Goal: Ask a question

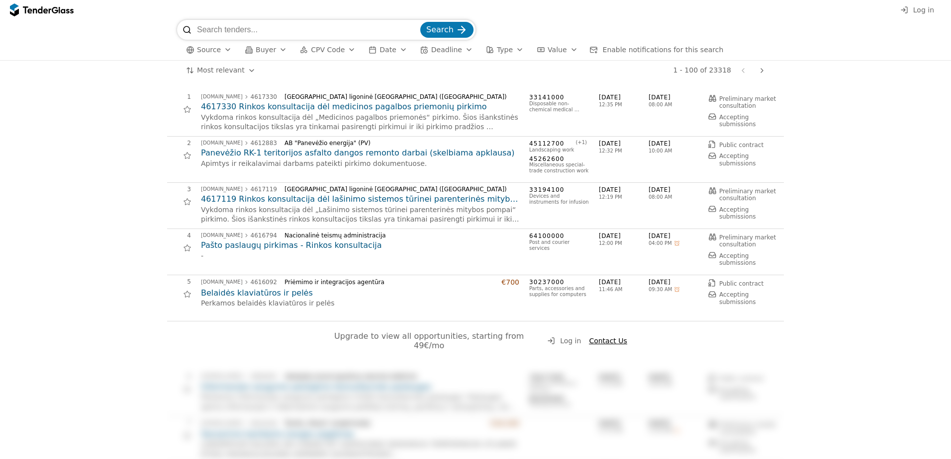
click at [558, 339] on button "Log in" at bounding box center [564, 341] width 40 height 12
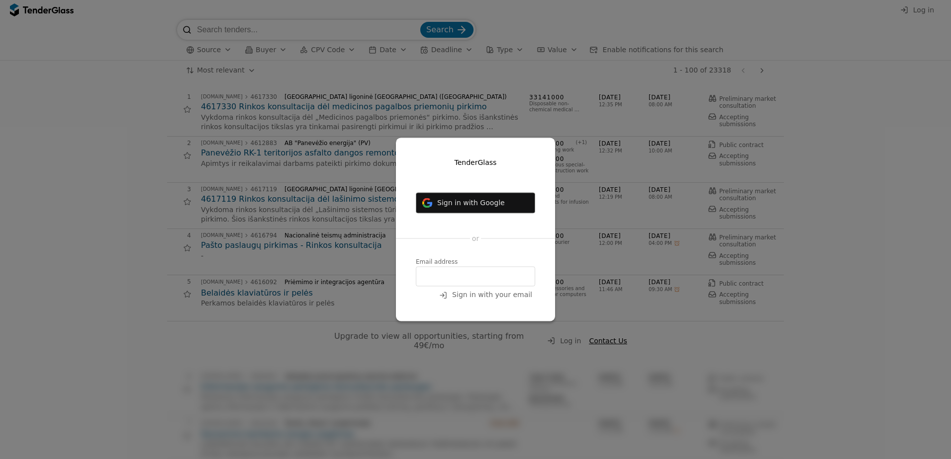
click at [479, 271] on input "email" at bounding box center [475, 277] width 119 height 20
type input "marius.konopko@axioma.eu"
click at [466, 295] on span "Sign in with your email" at bounding box center [492, 295] width 80 height 8
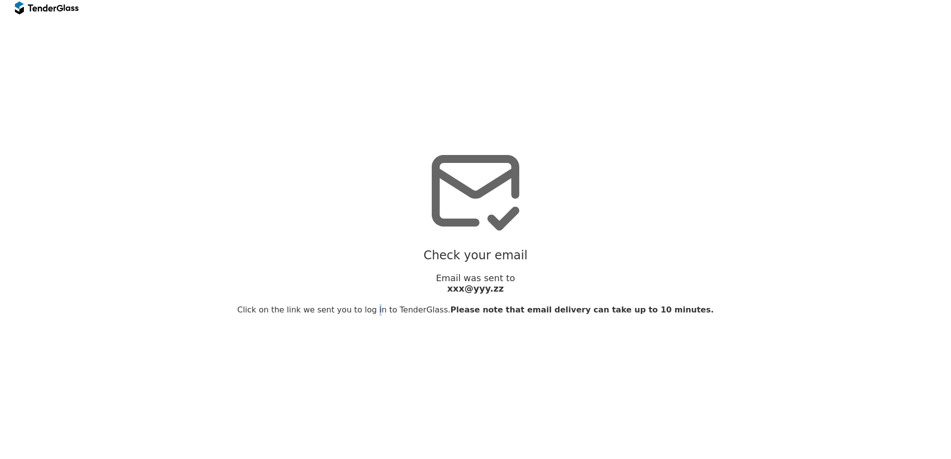
click at [450, 305] on span "Click on the link we sent you to log in to TenderGlass." at bounding box center [343, 309] width 213 height 9
click at [324, 249] on div "Check your email" at bounding box center [475, 256] width 941 height 14
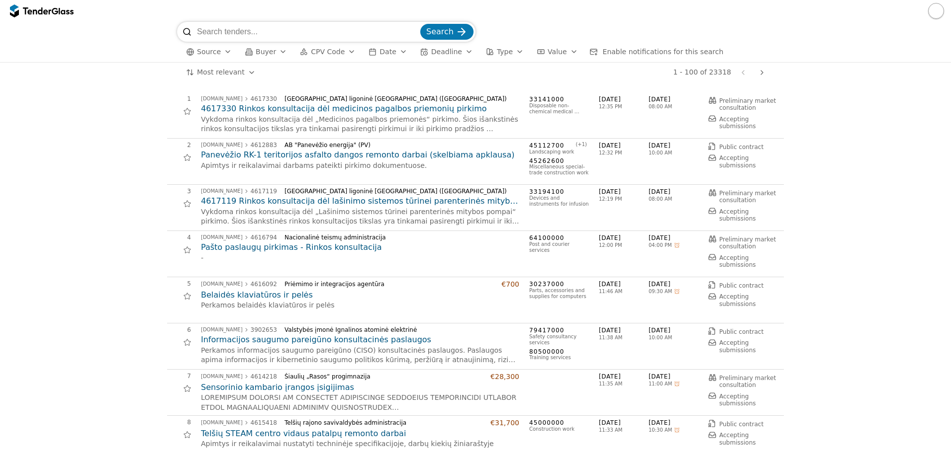
click at [276, 296] on h2 "Belaidės klaviatūros ir pelės" at bounding box center [360, 295] width 318 height 11
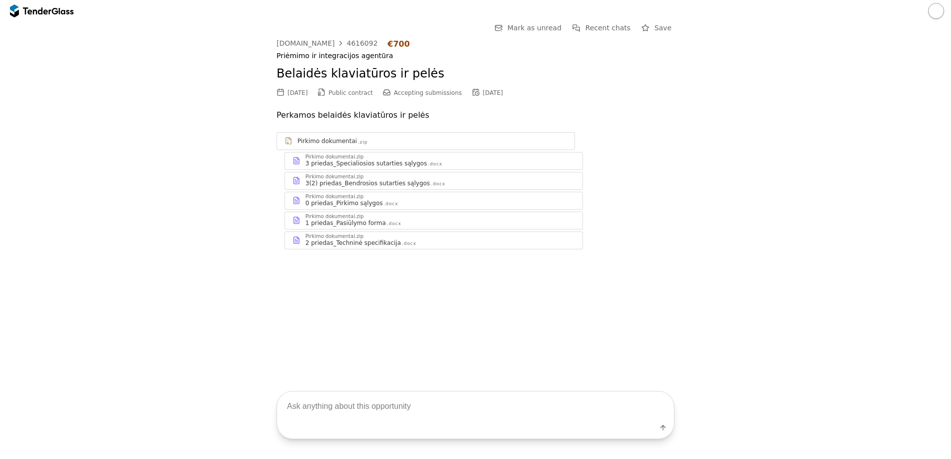
click at [352, 246] on div "2 priedas_Techninė specifikacija" at bounding box center [352, 243] width 95 height 8
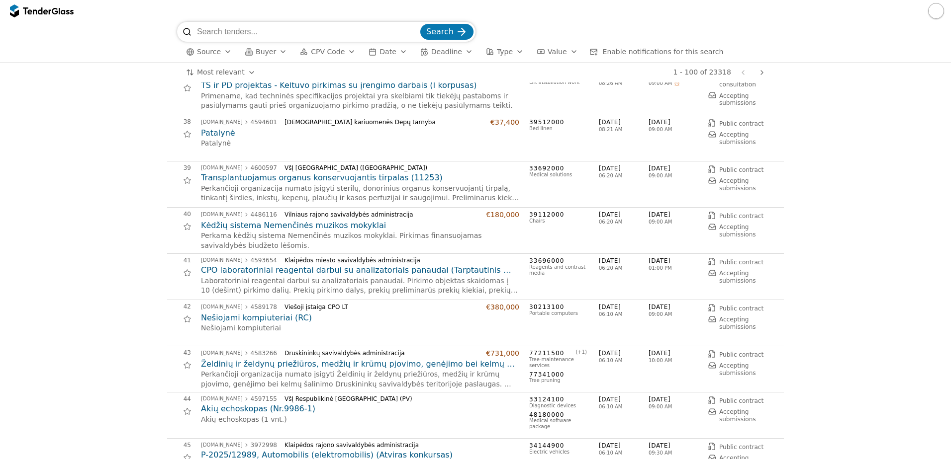
scroll to position [1690, 0]
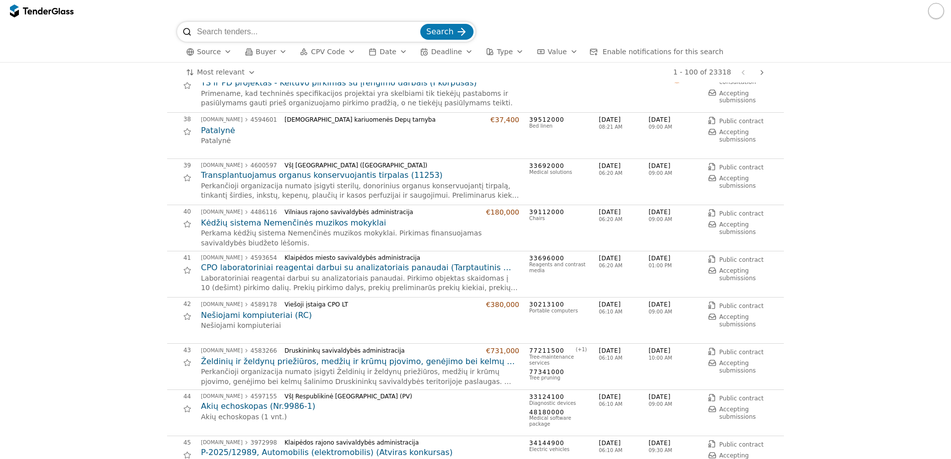
click at [309, 34] on input "search" at bounding box center [307, 32] width 221 height 20
type input "vandens skaitikliai"
click at [420, 24] on button "Search" at bounding box center [446, 32] width 53 height 16
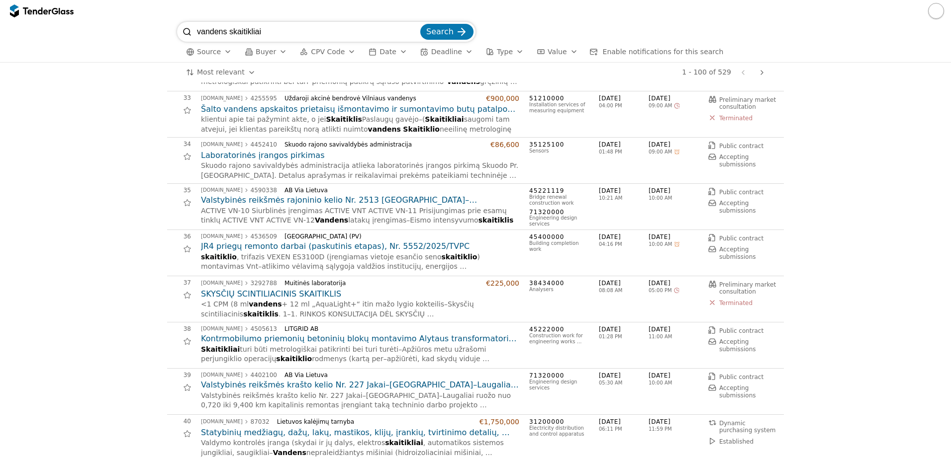
scroll to position [1492, 0]
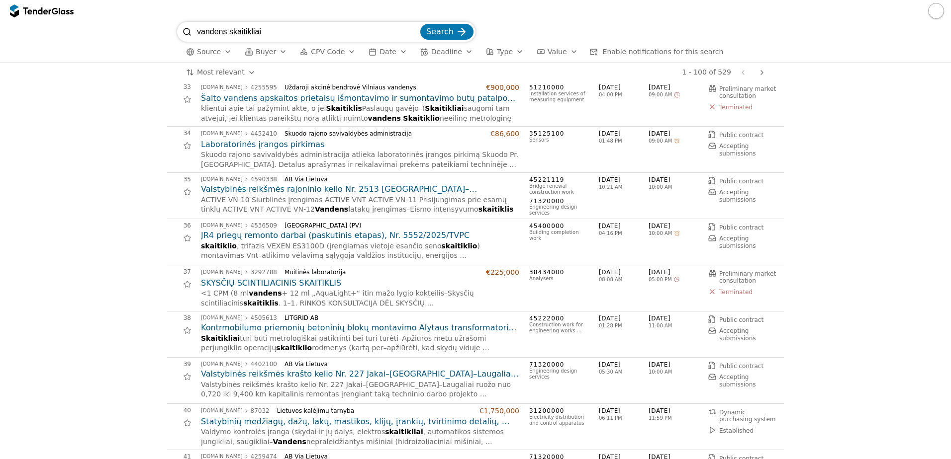
click at [418, 33] on input "vandens skaitikliai" at bounding box center [307, 32] width 221 height 20
click at [416, 33] on input "vandens skaitikliai" at bounding box center [307, 32] width 221 height 20
click at [445, 34] on span "Search" at bounding box center [439, 31] width 27 height 9
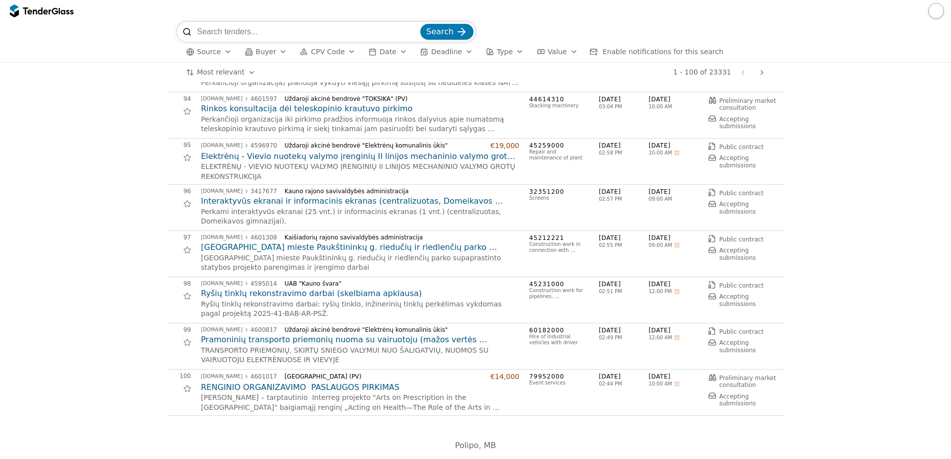
scroll to position [4301, 0]
click at [227, 55] on div "button" at bounding box center [228, 52] width 28 height 26
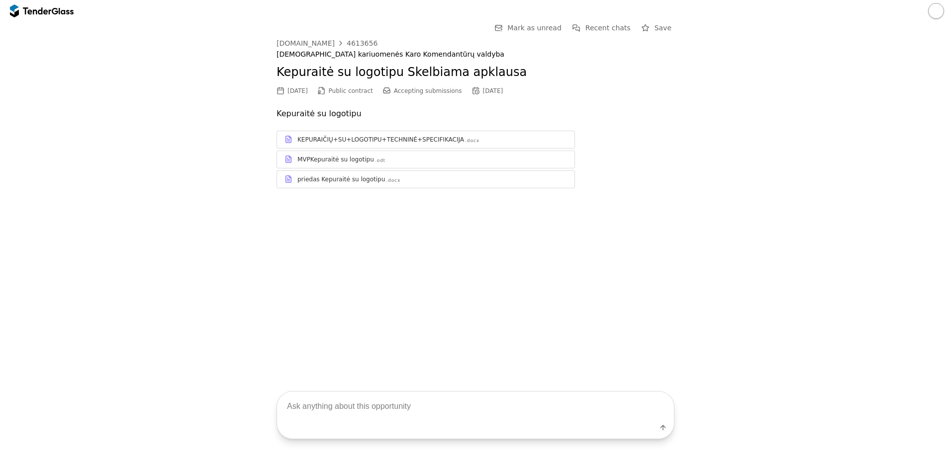
click at [375, 142] on div "KEPURAIČIŲ+SU+LOGOTIPU+TECHNINĖ+SPECIFIKACIJA" at bounding box center [380, 140] width 167 height 8
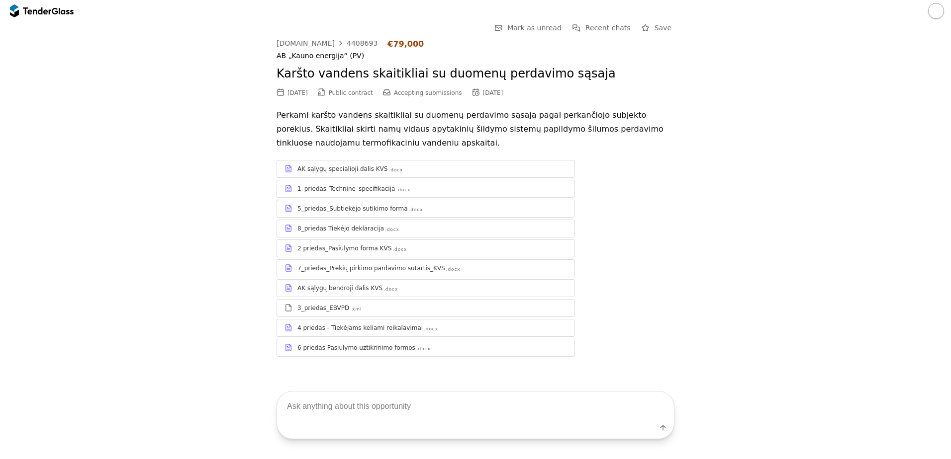
click at [400, 411] on textarea at bounding box center [475, 406] width 397 height 29
type textarea "ar šie skaitikliai mechaniniai?"
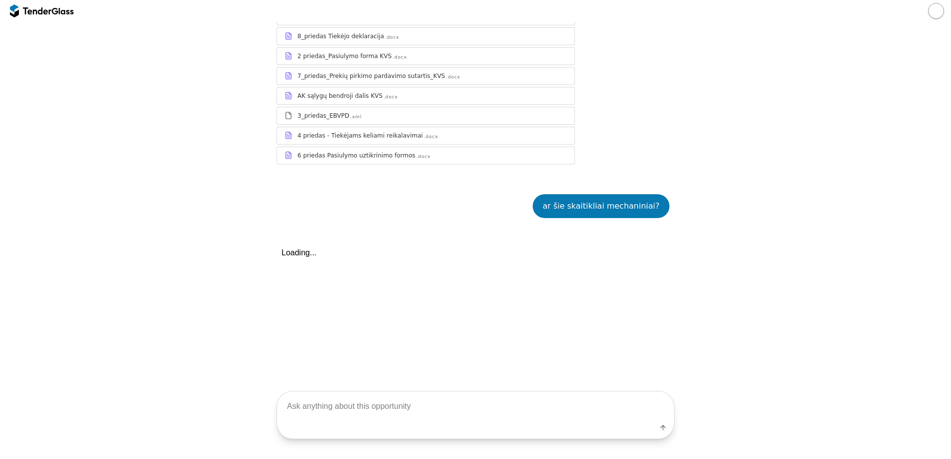
scroll to position [349, 0]
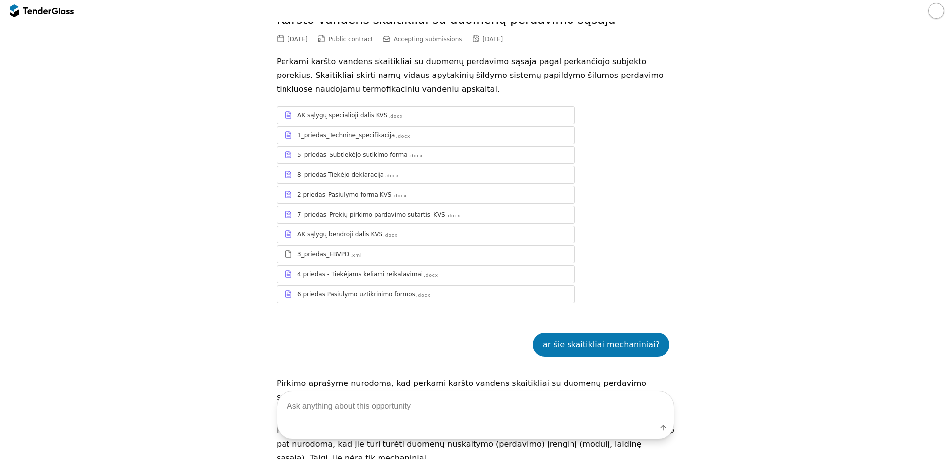
scroll to position [50, 0]
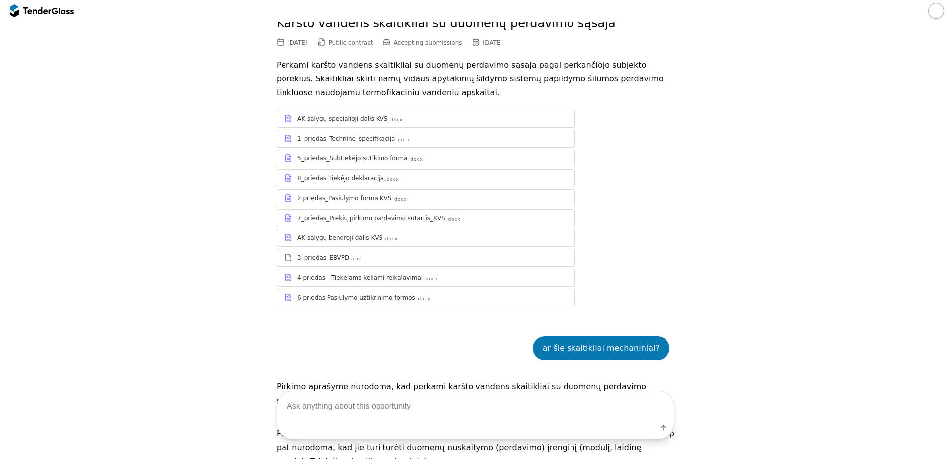
click at [320, 137] on div "1_priedas_Technine_specifikacija" at bounding box center [345, 139] width 97 height 8
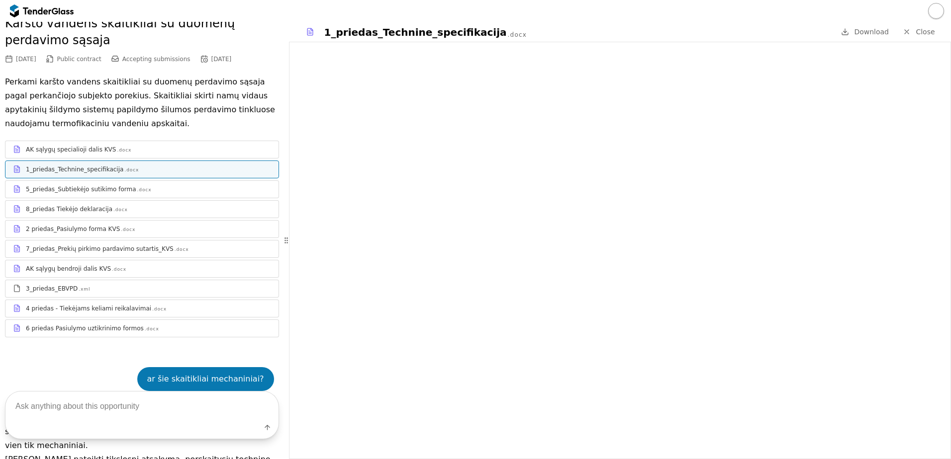
click at [113, 413] on textarea at bounding box center [141, 406] width 273 height 29
type textarea "kokia skaitiklių R klasė?"
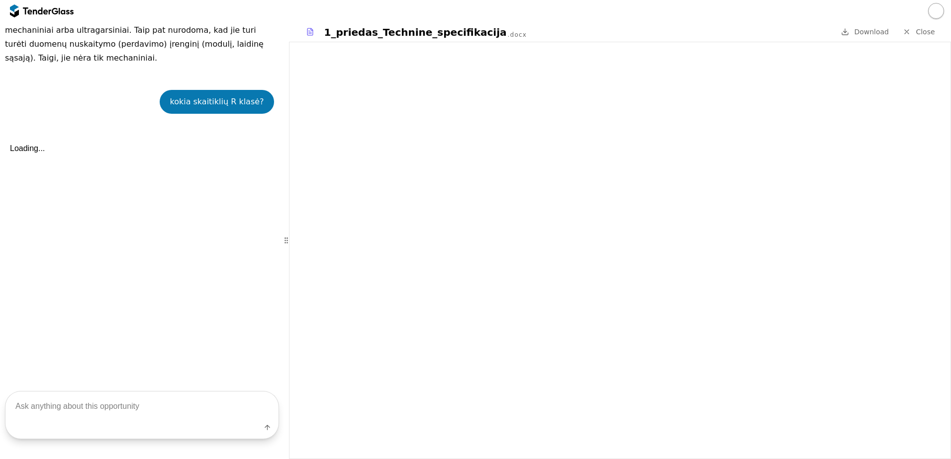
scroll to position [564, 0]
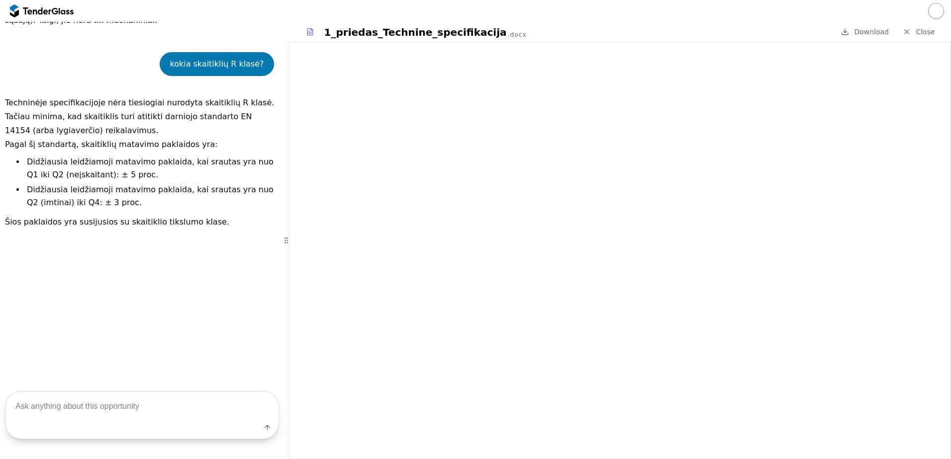
click at [135, 400] on textarea at bounding box center [141, 406] width 273 height 29
type textarea "ar reikalingas pasukimo mechanizmas?"
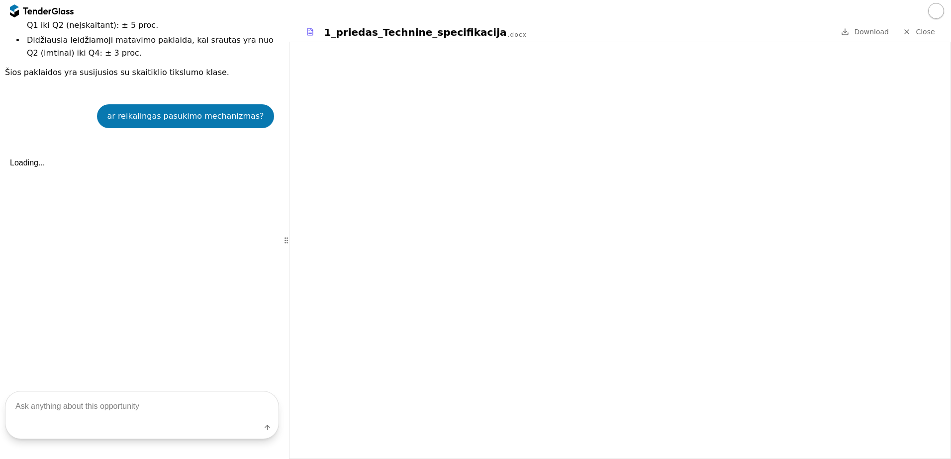
scroll to position [766, 0]
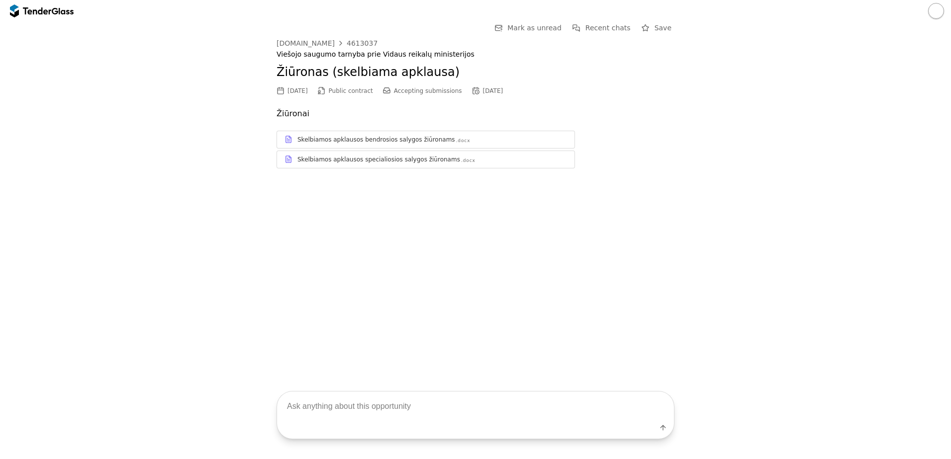
click at [429, 142] on div "Skelbiamos apklausos bendrosios salygos žiūronams" at bounding box center [376, 140] width 158 height 8
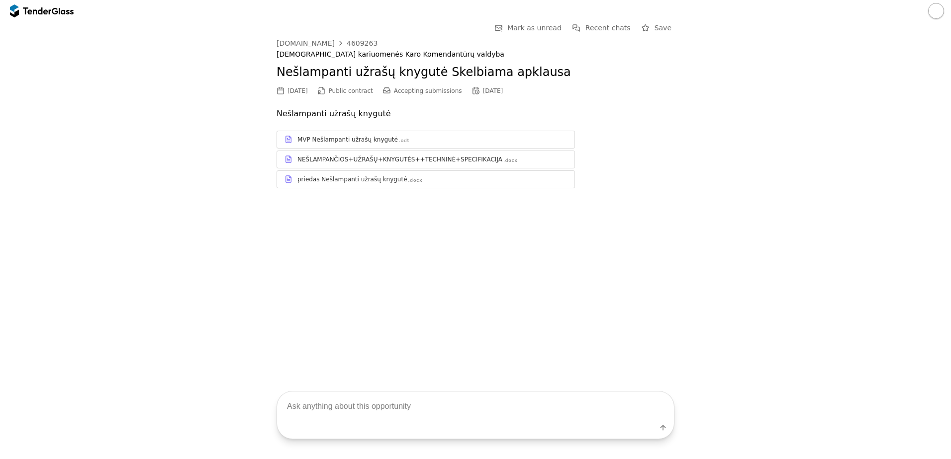
click at [428, 158] on div "NEŠLAMPANČIOS+UŽRAŠŲ+KNYGUTĖS++TECHNINĖ+SPECIFIKACIJA" at bounding box center [399, 160] width 205 height 8
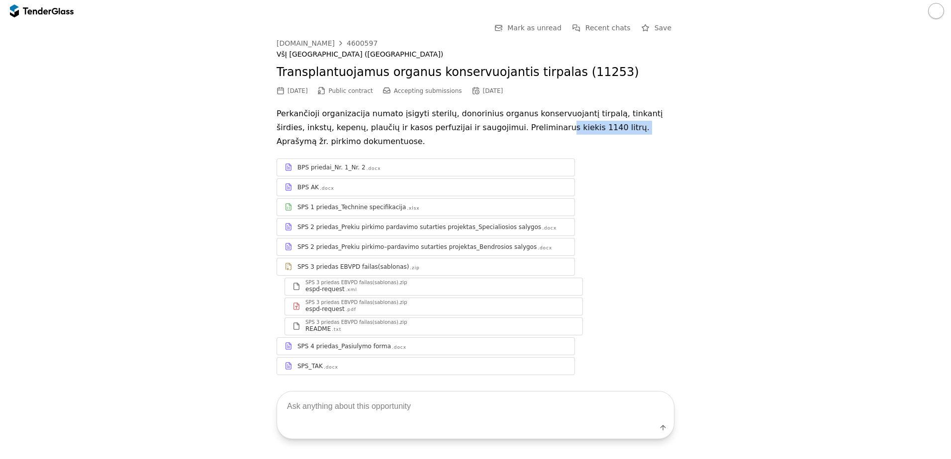
drag, startPoint x: 480, startPoint y: 125, endPoint x: 547, endPoint y: 131, distance: 66.9
click at [547, 131] on p "Perkančioji organizacija numato įsigyti sterilų, donorinius organus konservuoja…" at bounding box center [475, 128] width 398 height 42
drag, startPoint x: 547, startPoint y: 131, endPoint x: 498, endPoint y: 129, distance: 49.3
click at [494, 130] on p "Perkančioji organizacija numato įsigyti sterilų, donorinius organus konservuoja…" at bounding box center [475, 128] width 398 height 42
